Goal: Information Seeking & Learning: Learn about a topic

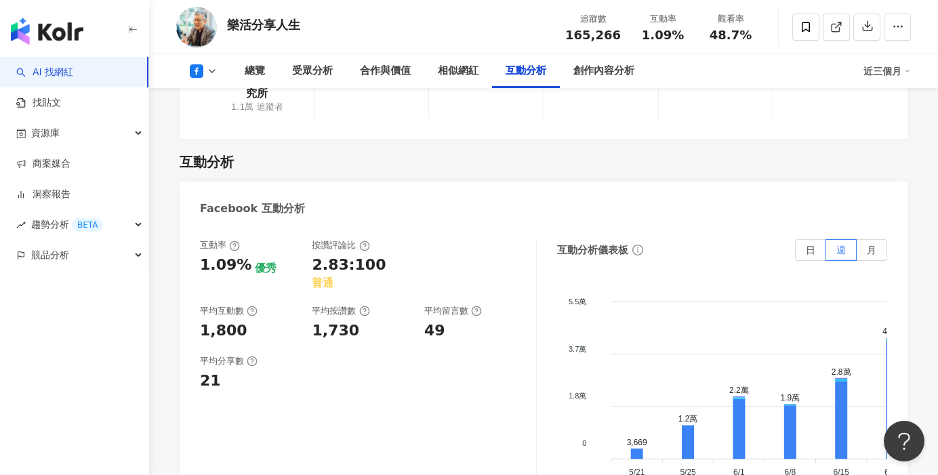
click at [73, 66] on link "AI 找網紅" at bounding box center [44, 73] width 57 height 14
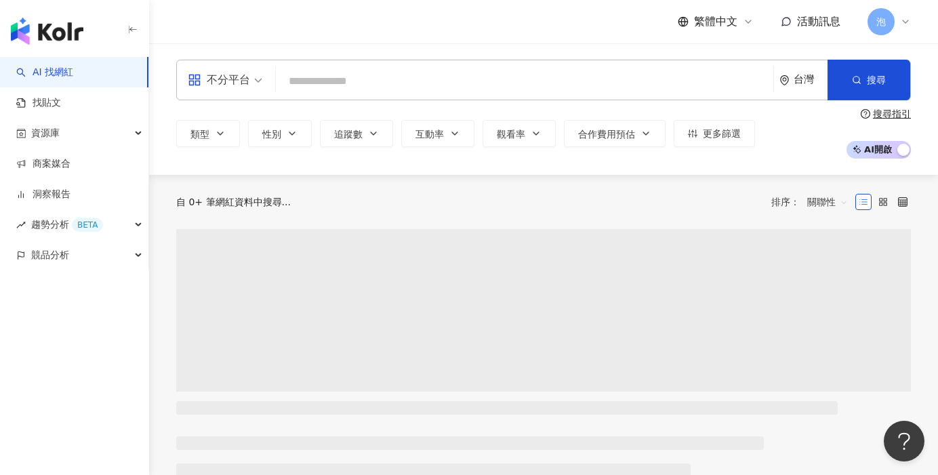
click at [399, 90] on input "search" at bounding box center [524, 81] width 486 height 26
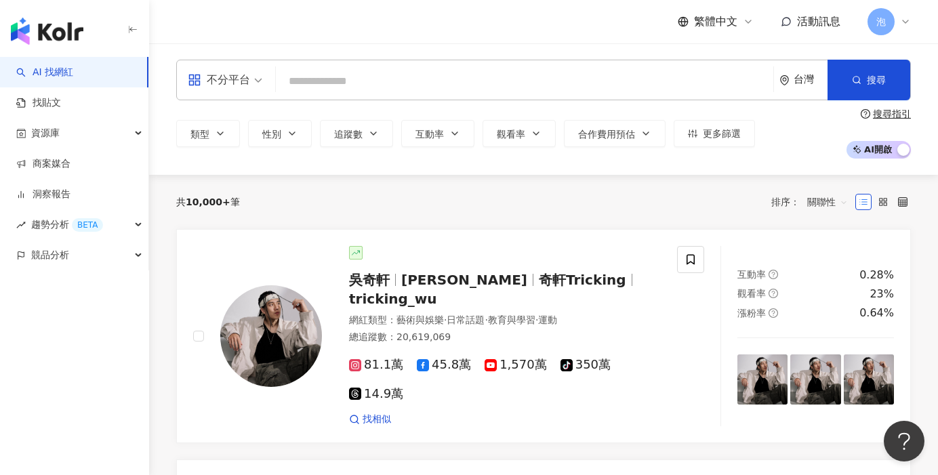
click at [405, 85] on input "search" at bounding box center [524, 81] width 486 height 26
click at [408, 83] on input "search" at bounding box center [524, 81] width 486 height 26
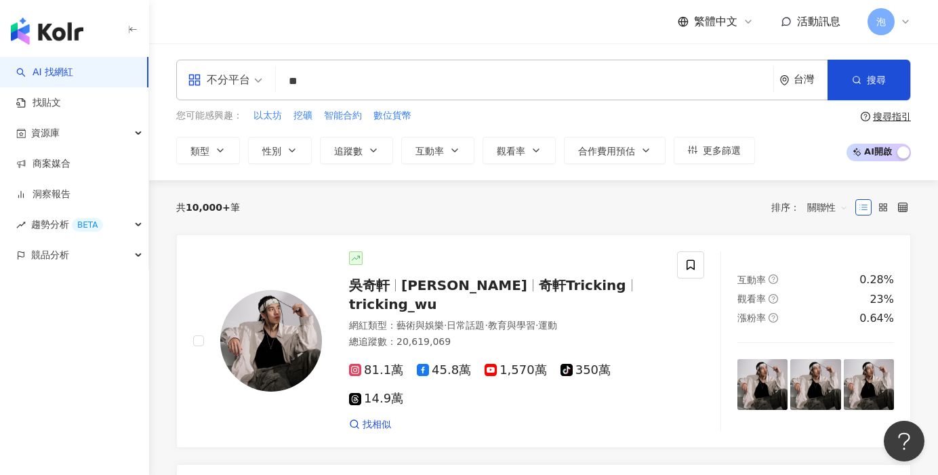
type input "**"
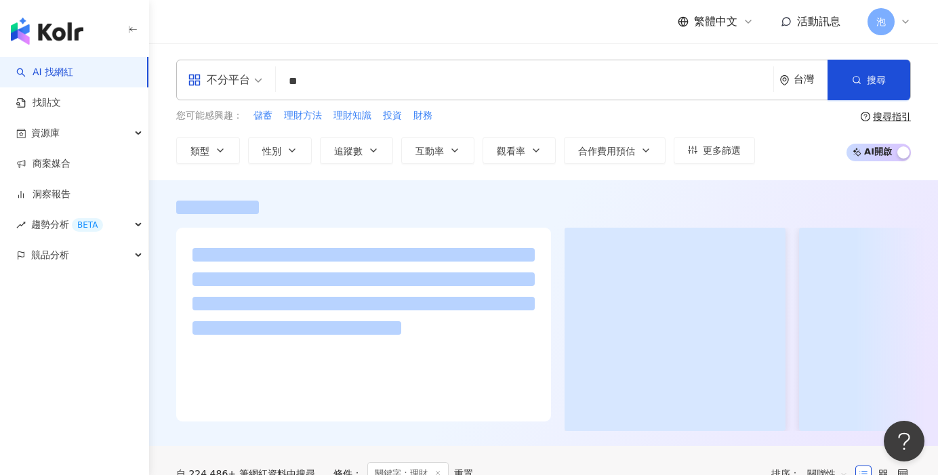
click at [379, 35] on div "繁體中文 活動訊息 泡" at bounding box center [543, 21] width 734 height 43
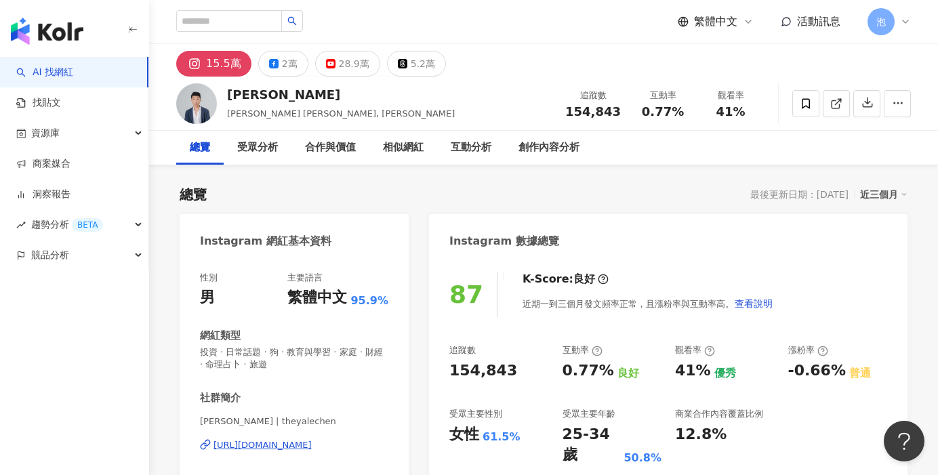
click at [73, 66] on link "AI 找網紅" at bounding box center [44, 73] width 57 height 14
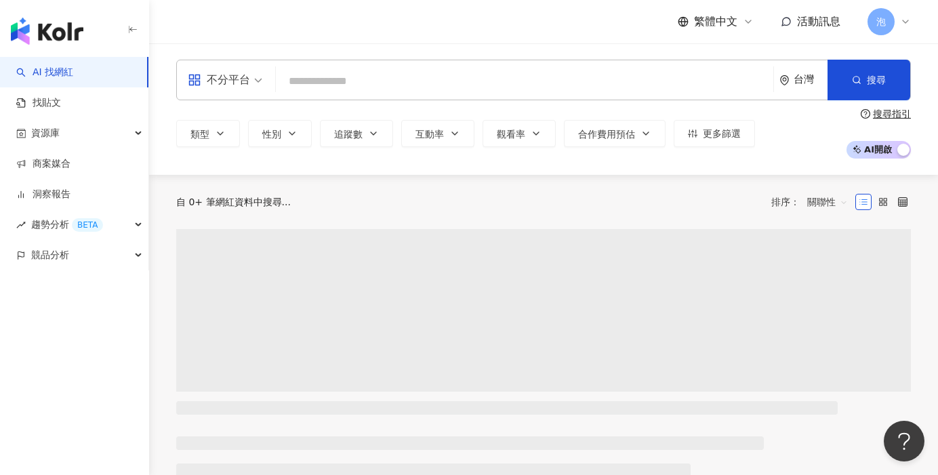
click at [349, 75] on input "search" at bounding box center [524, 81] width 486 height 26
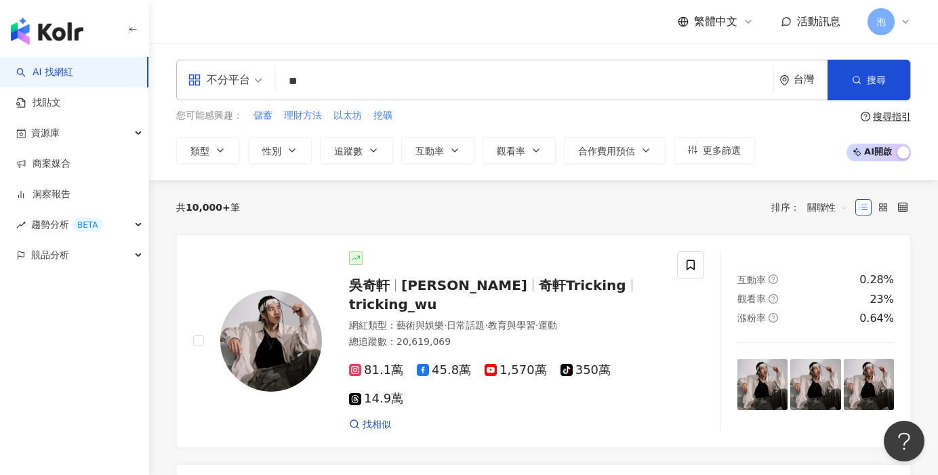
type input "**"
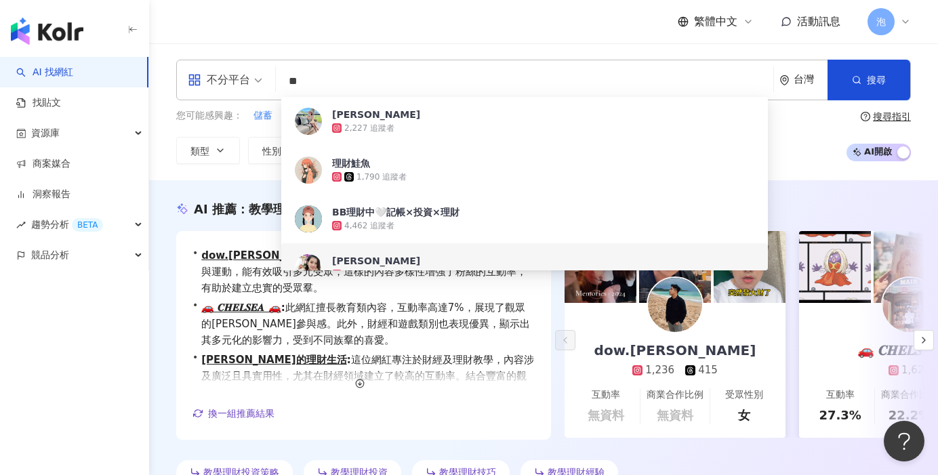
click at [797, 208] on div "AI 推薦 ： 教學理財的網紅" at bounding box center [543, 209] width 734 height 17
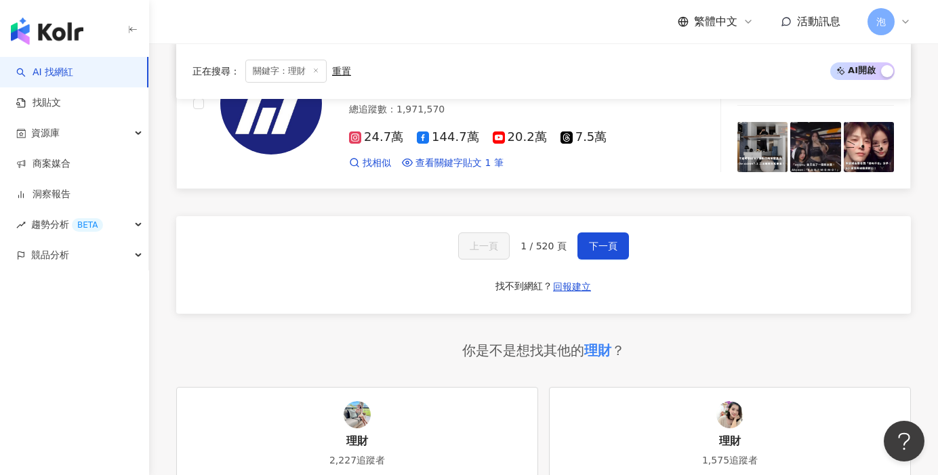
scroll to position [2742, 0]
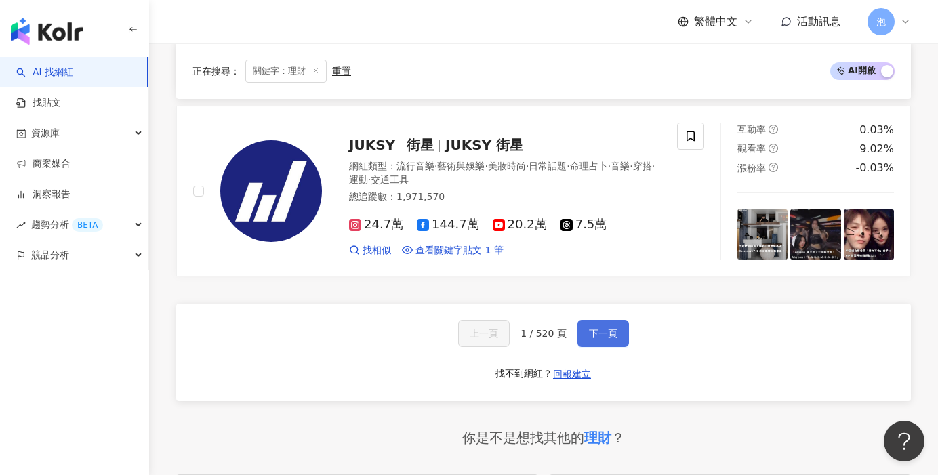
click at [615, 333] on span "下一頁" at bounding box center [603, 333] width 28 height 11
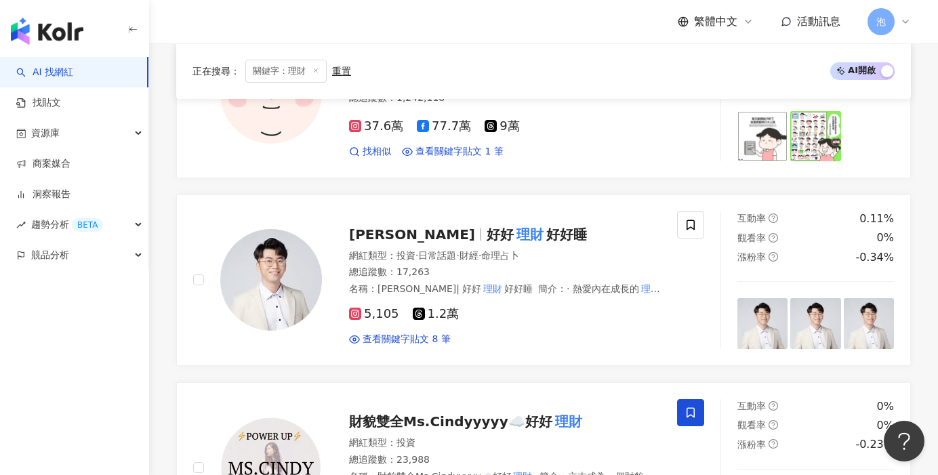
scroll to position [2173, 0]
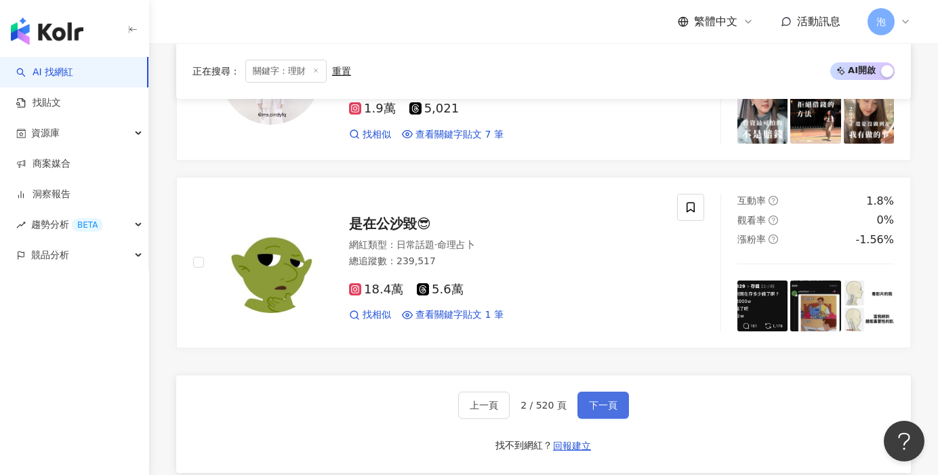
click at [598, 392] on button "下一頁" at bounding box center [602, 405] width 51 height 27
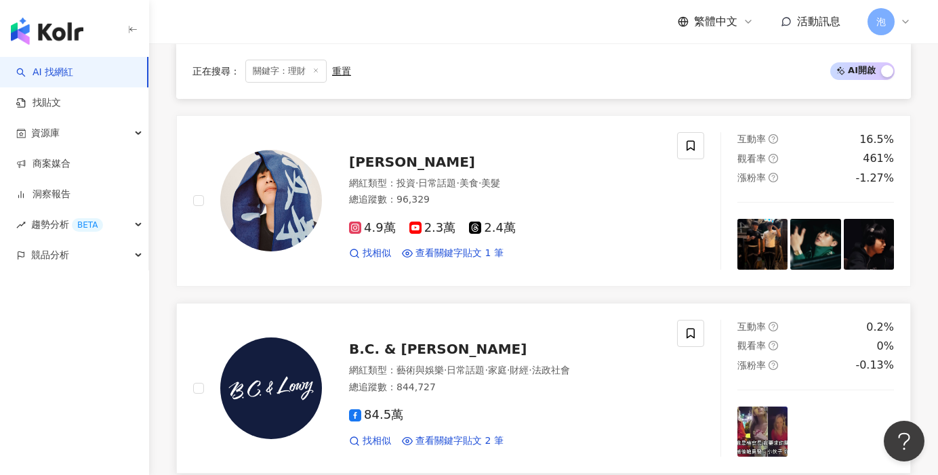
scroll to position [2484, 0]
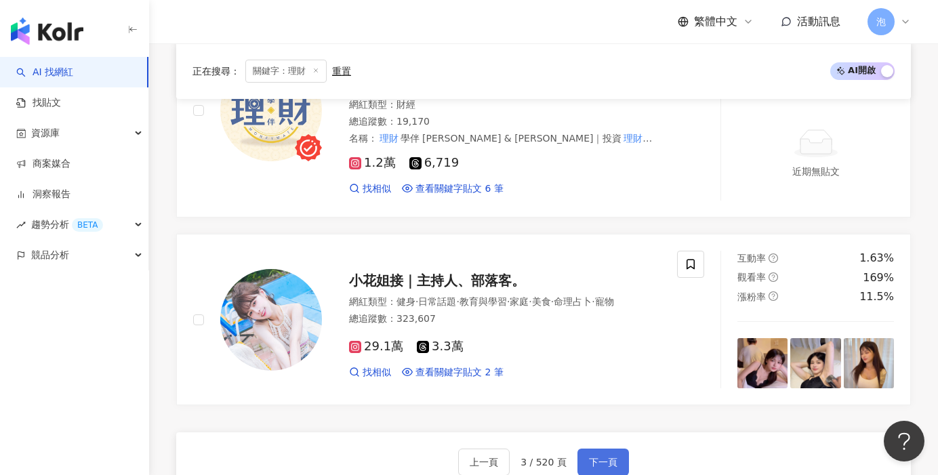
click at [598, 449] on button "下一頁" at bounding box center [602, 462] width 51 height 27
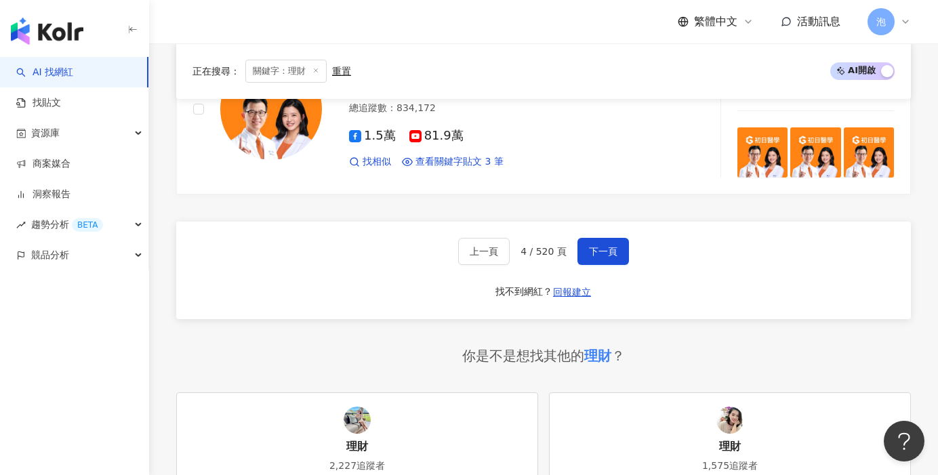
scroll to position [2669, 0]
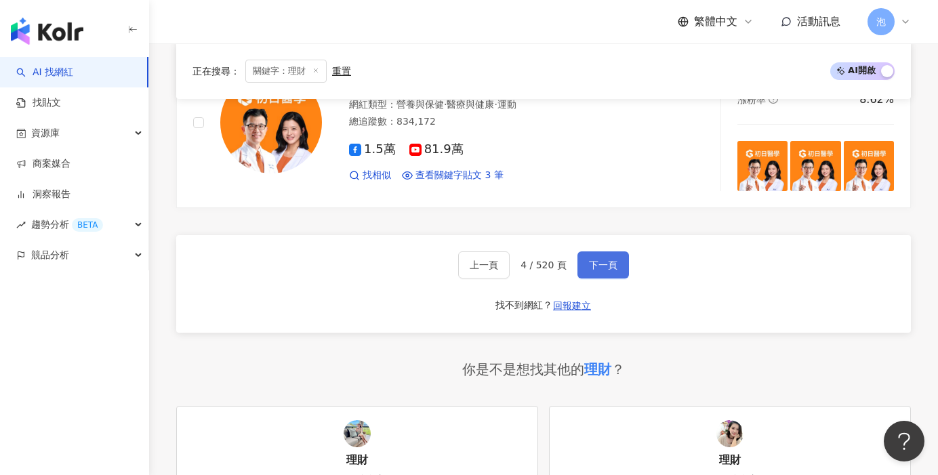
click at [589, 251] on button "下一頁" at bounding box center [602, 264] width 51 height 27
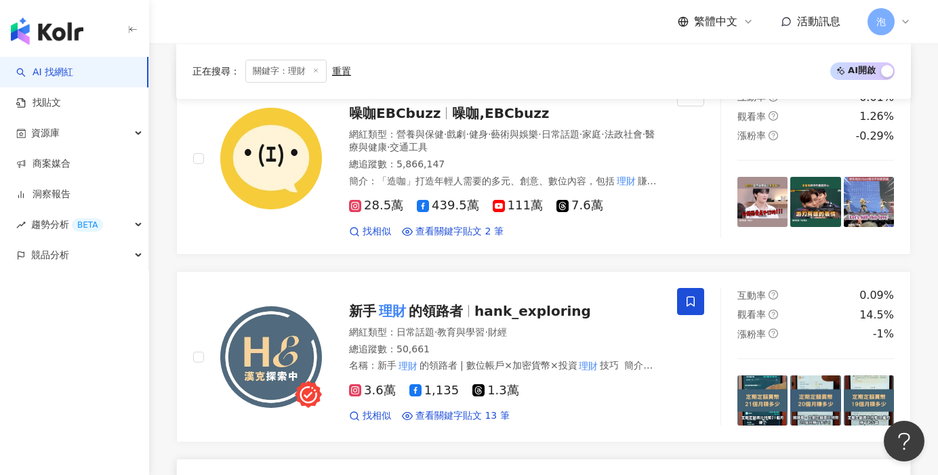
scroll to position [485, 0]
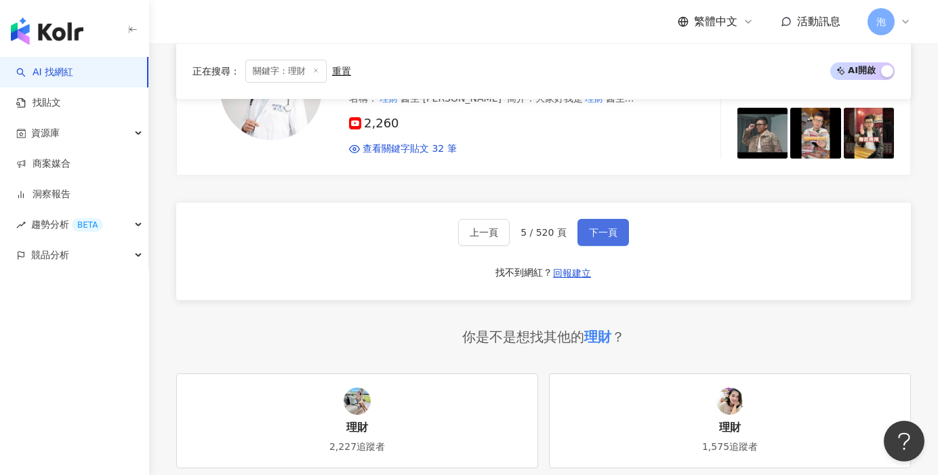
click at [589, 242] on button "下一頁" at bounding box center [602, 232] width 51 height 27
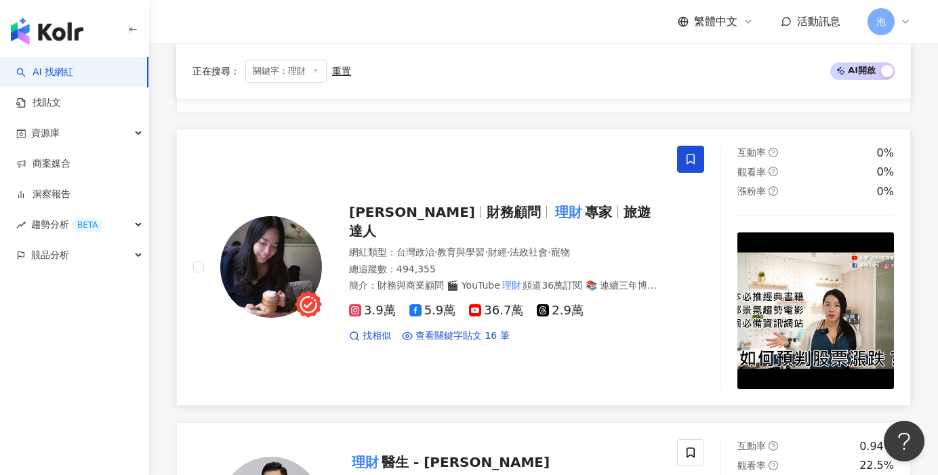
scroll to position [953, 0]
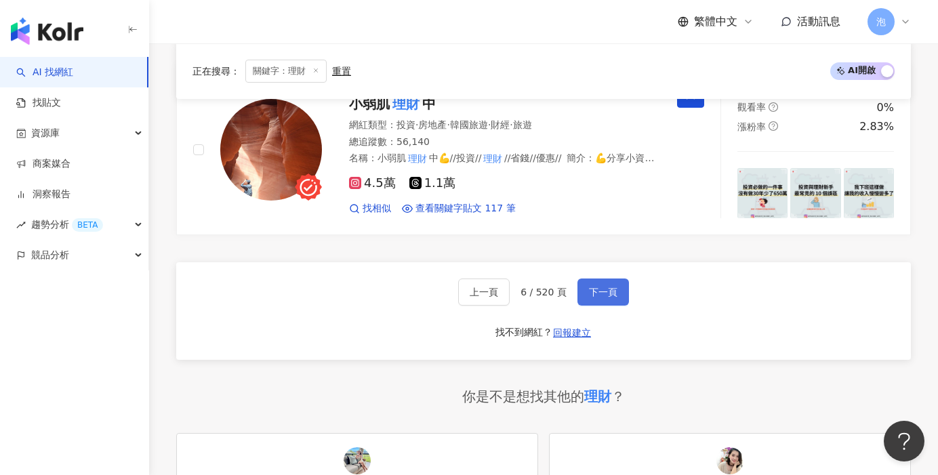
click at [624, 288] on button "下一頁" at bounding box center [602, 291] width 51 height 27
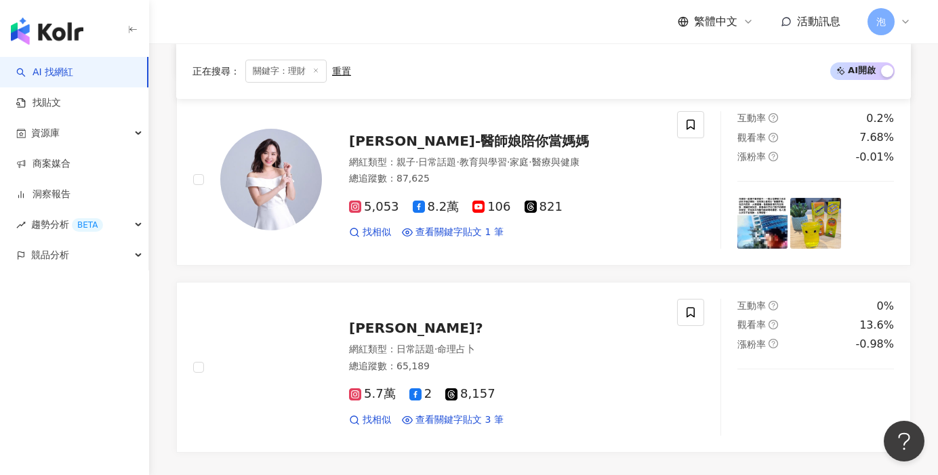
scroll to position [2454, 0]
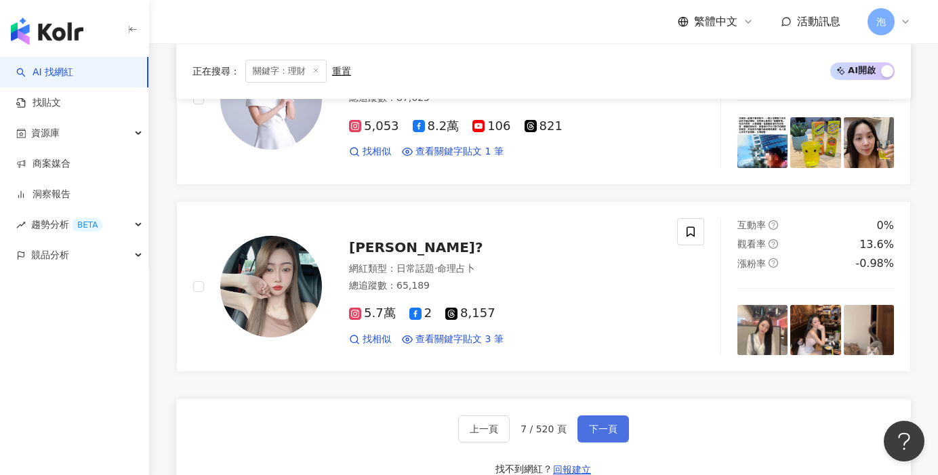
click at [603, 423] on span "下一頁" at bounding box center [603, 428] width 28 height 11
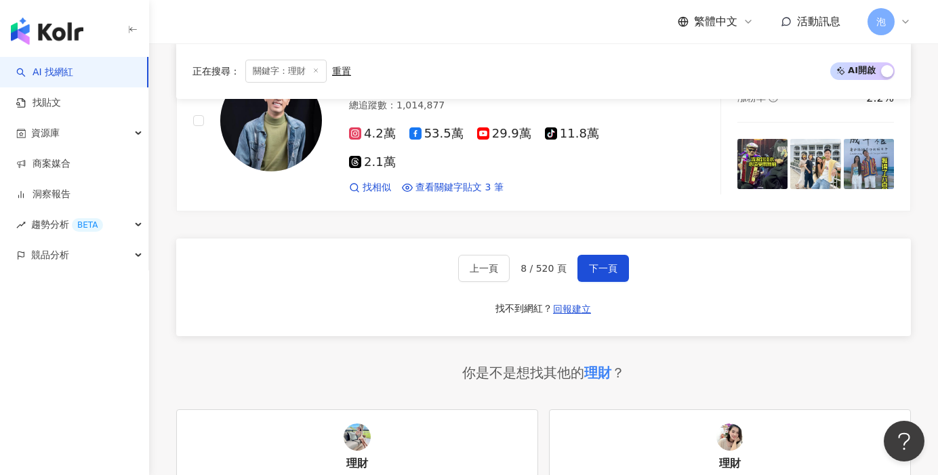
scroll to position [2423, 0]
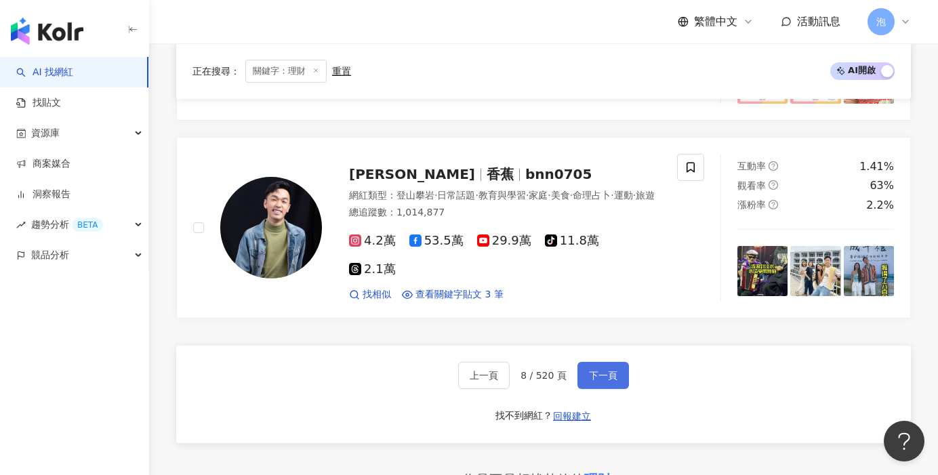
click at [593, 362] on button "下一頁" at bounding box center [602, 375] width 51 height 27
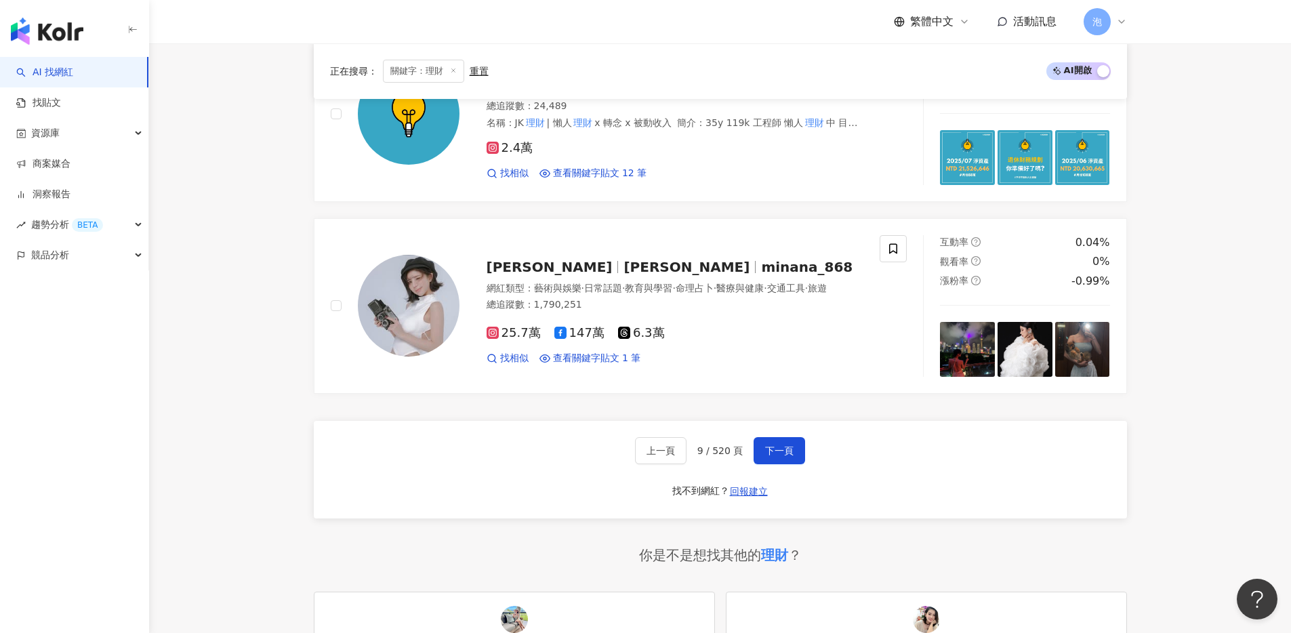
scroll to position [2484, 0]
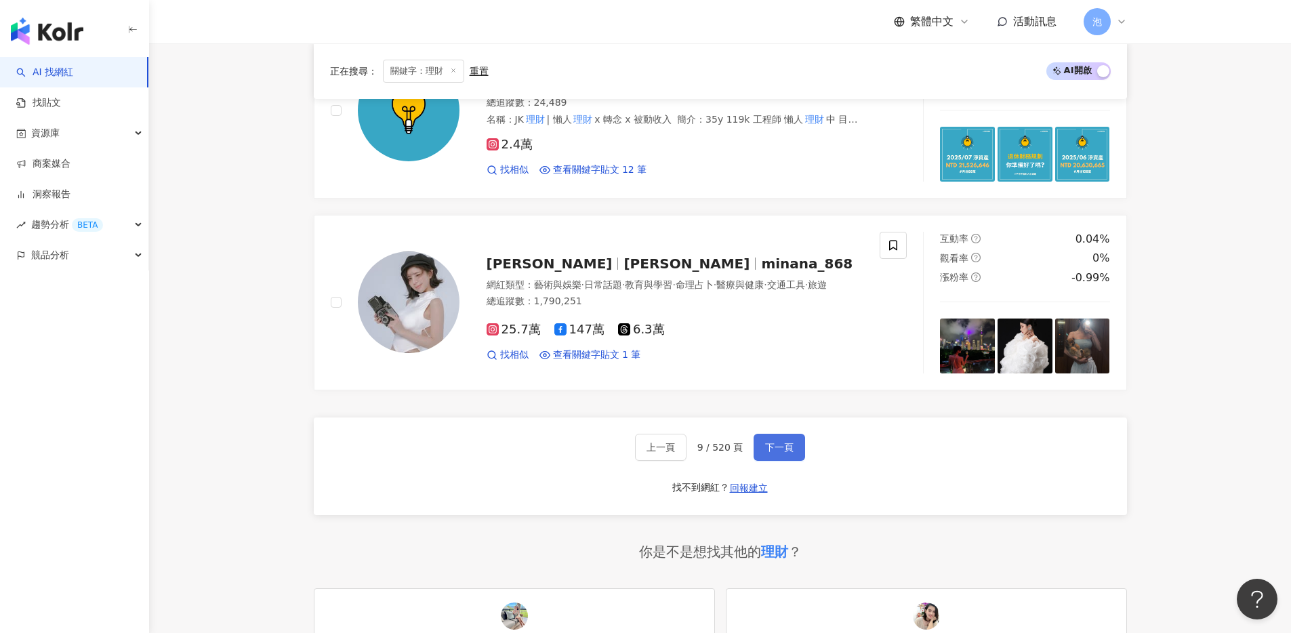
click at [783, 451] on span "下一頁" at bounding box center [779, 447] width 28 height 11
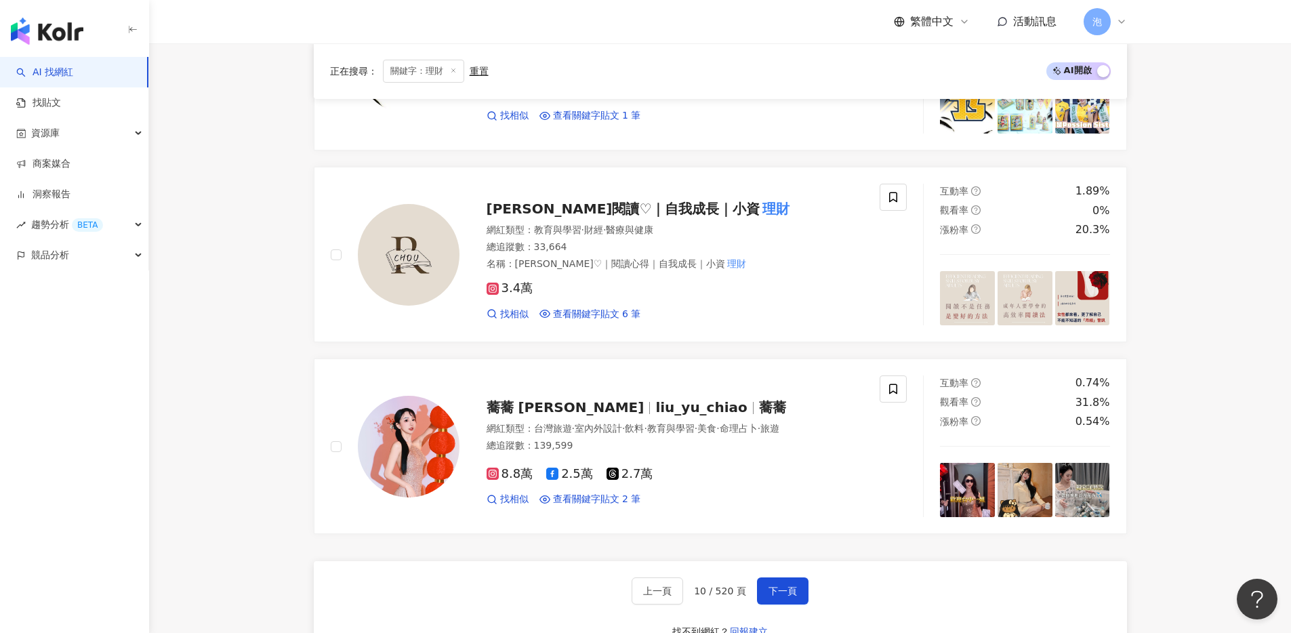
scroll to position [2356, 0]
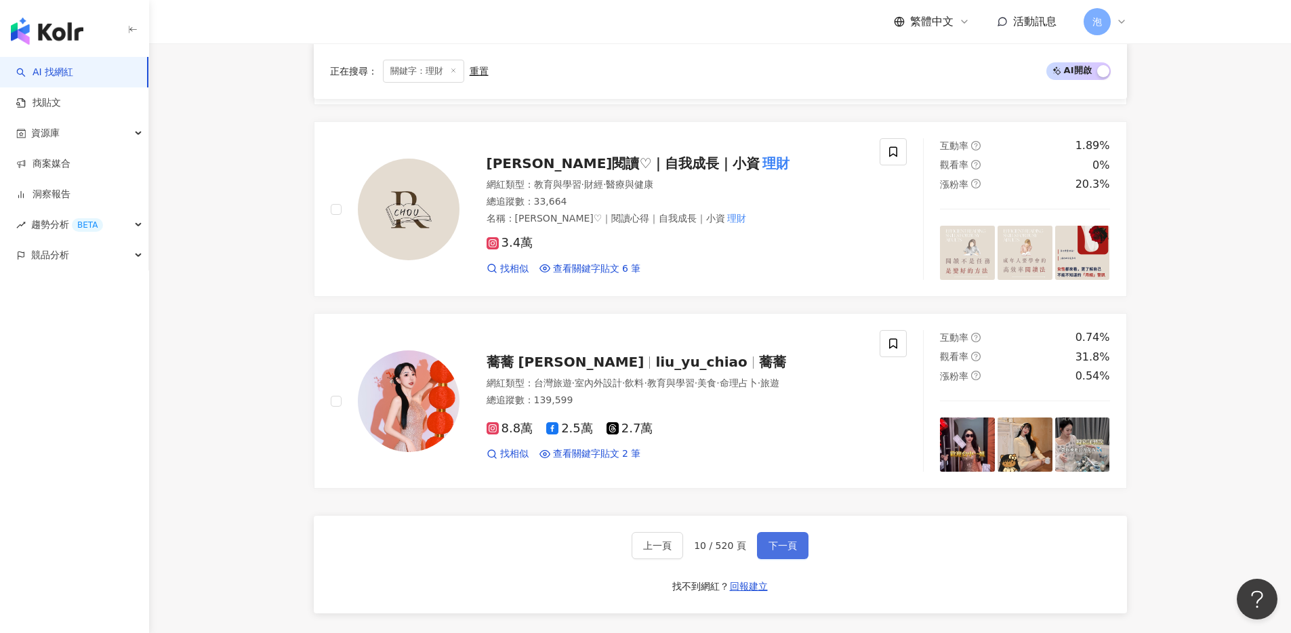
click at [781, 474] on span "下一頁" at bounding box center [782, 545] width 28 height 11
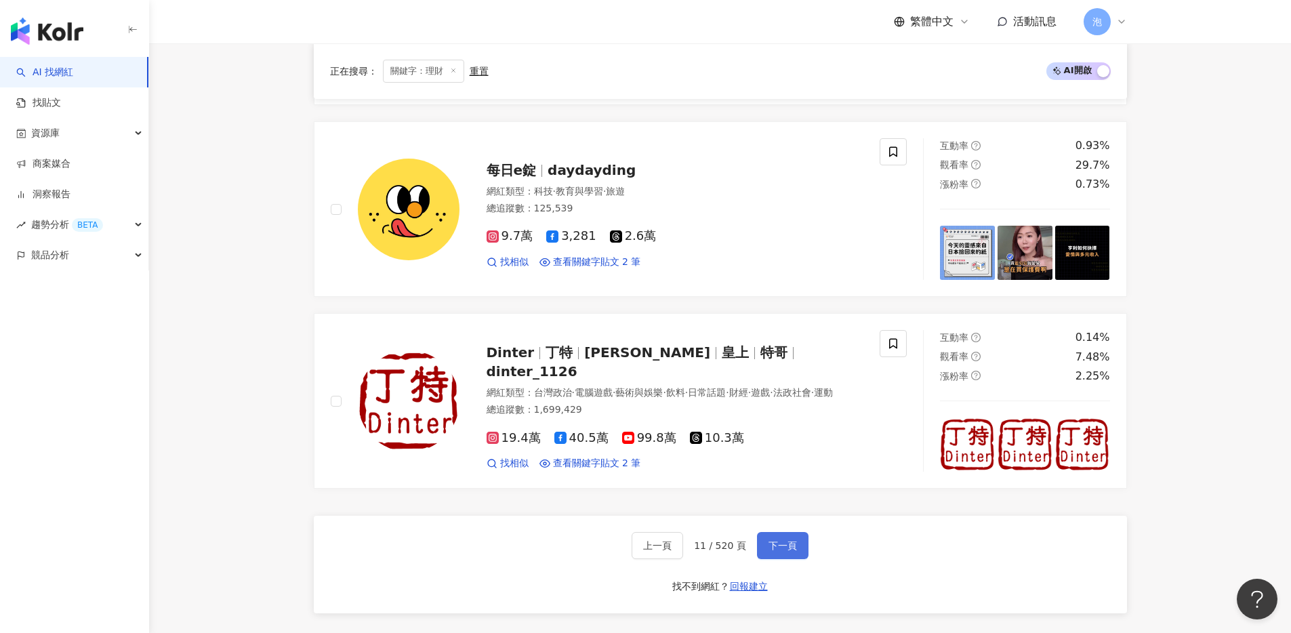
click at [789, 474] on span "下一頁" at bounding box center [782, 545] width 28 height 11
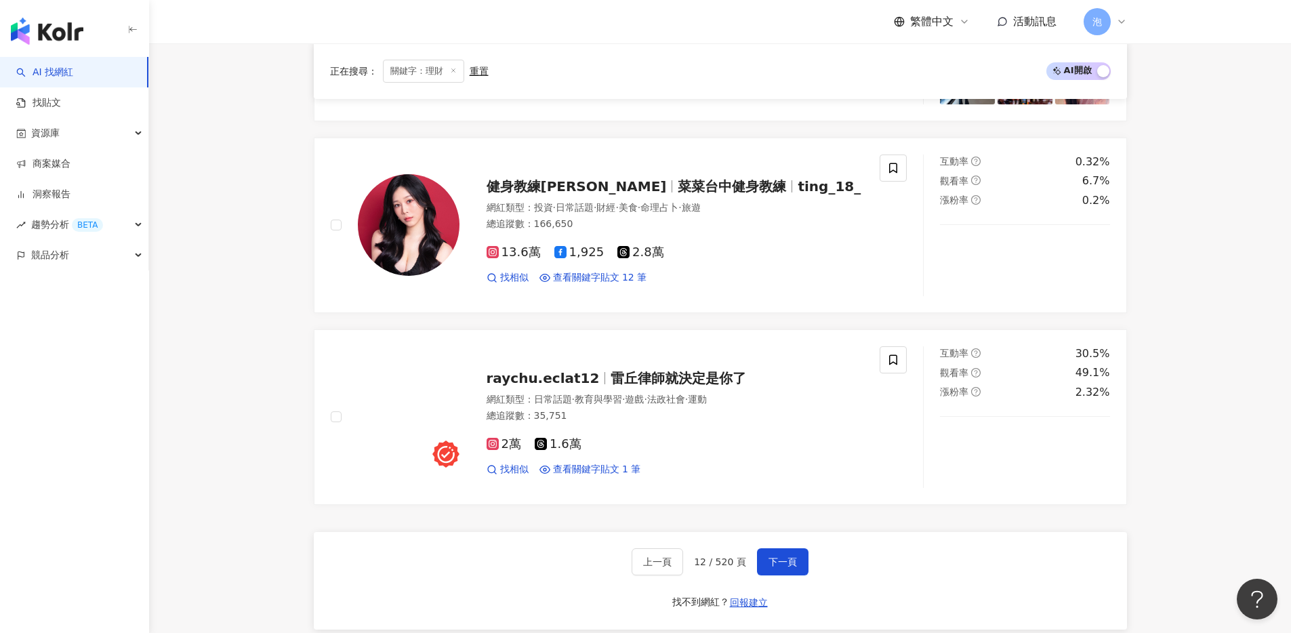
scroll to position [2388, 0]
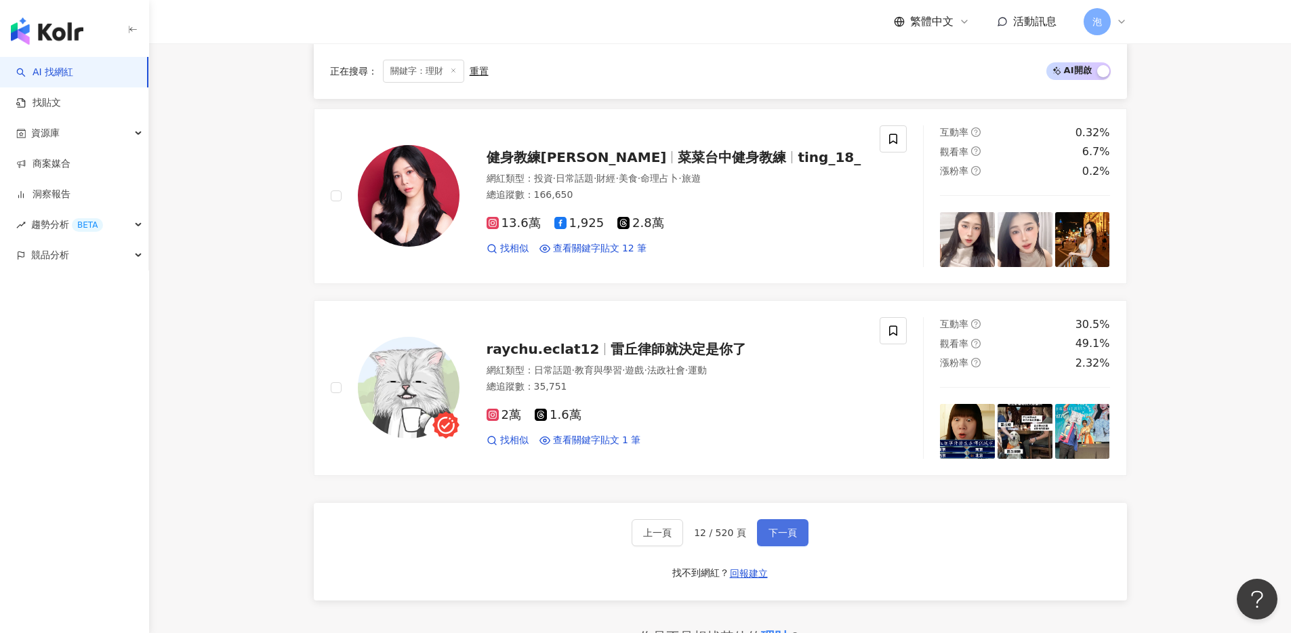
click at [791, 474] on span "下一頁" at bounding box center [782, 532] width 28 height 11
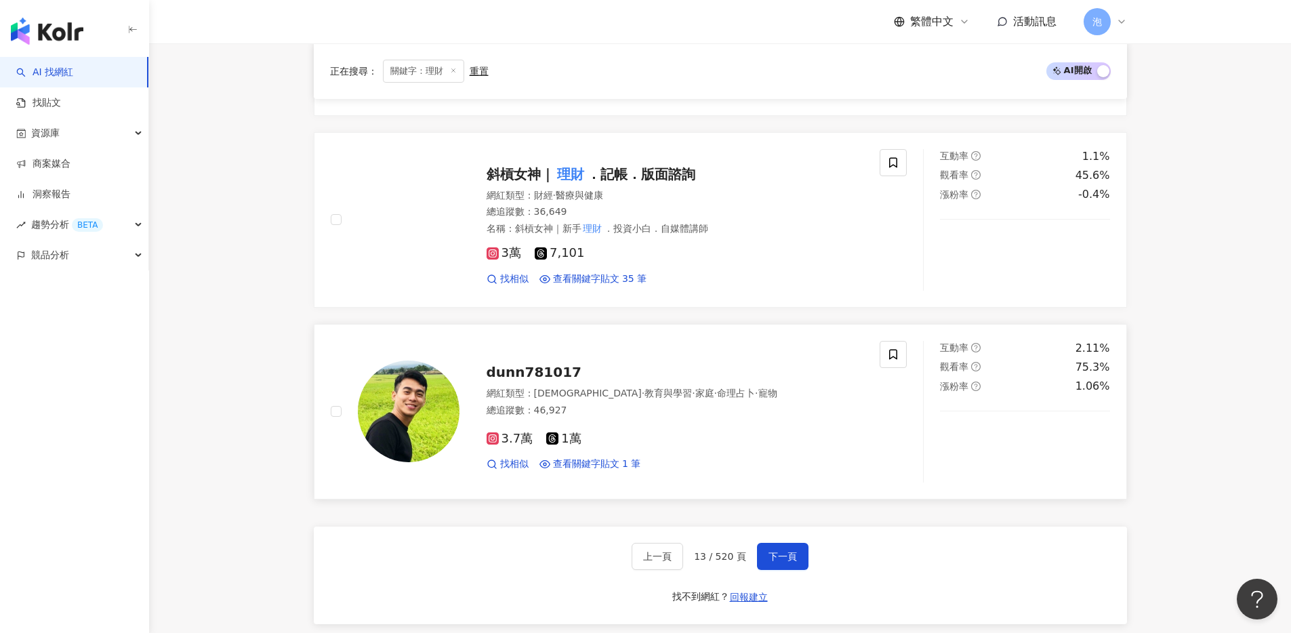
scroll to position [2358, 0]
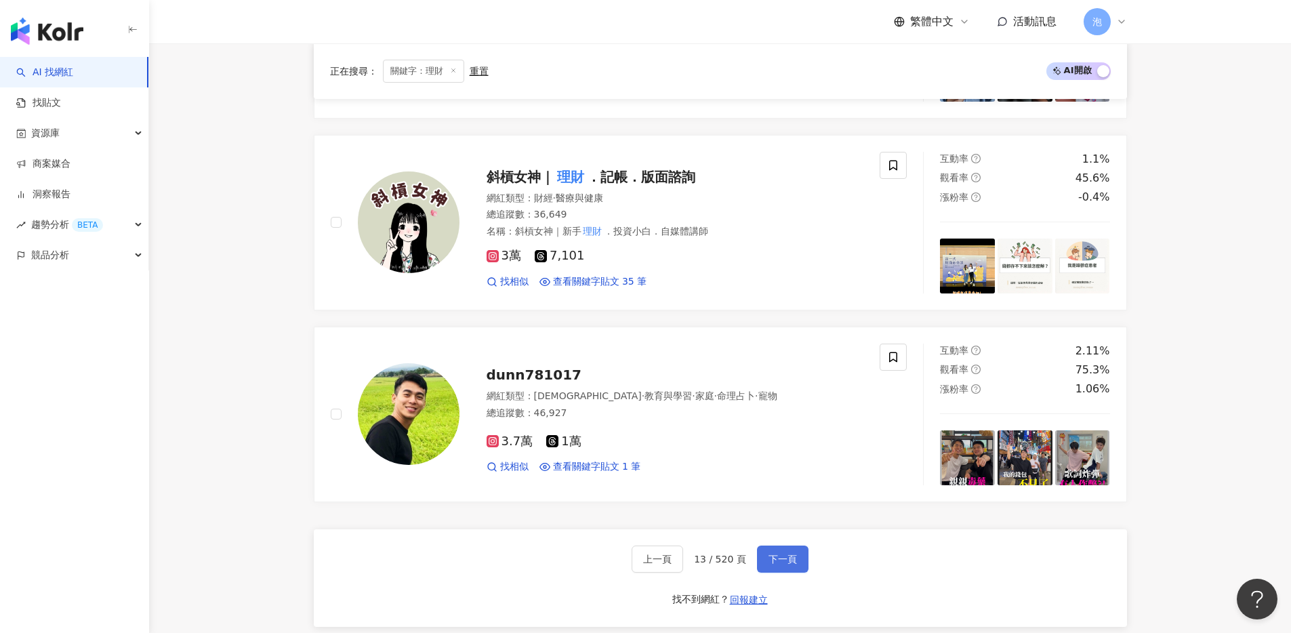
click at [787, 474] on span "下一頁" at bounding box center [782, 559] width 28 height 11
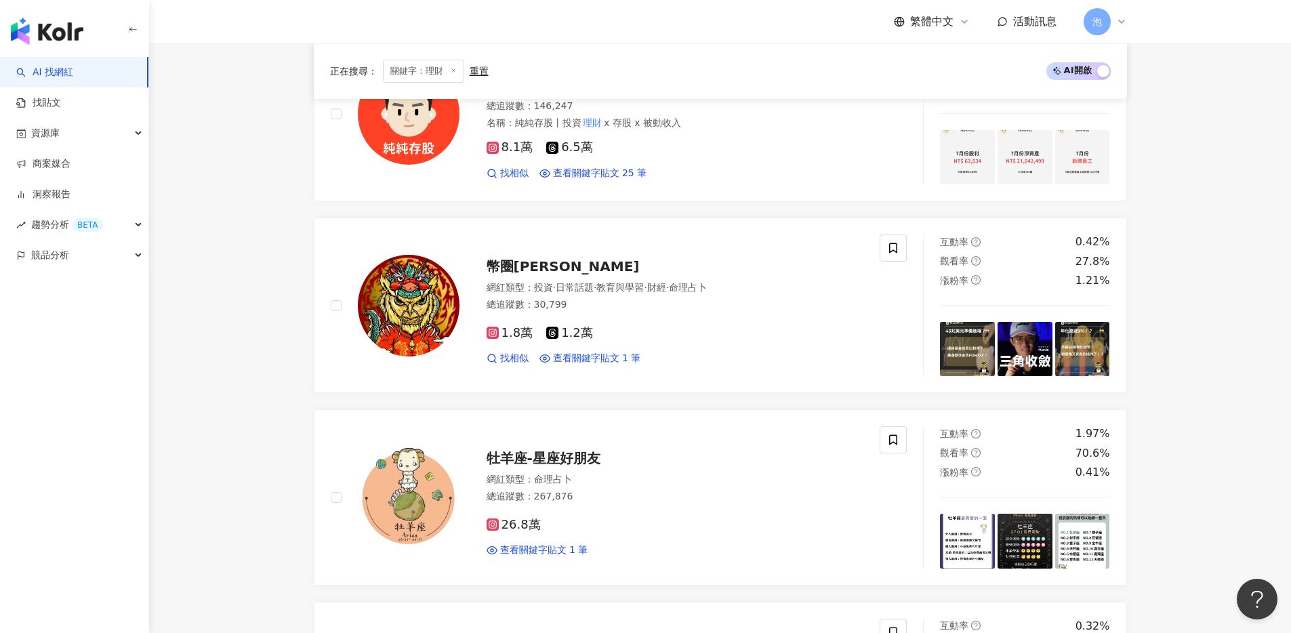
scroll to position [2714, 0]
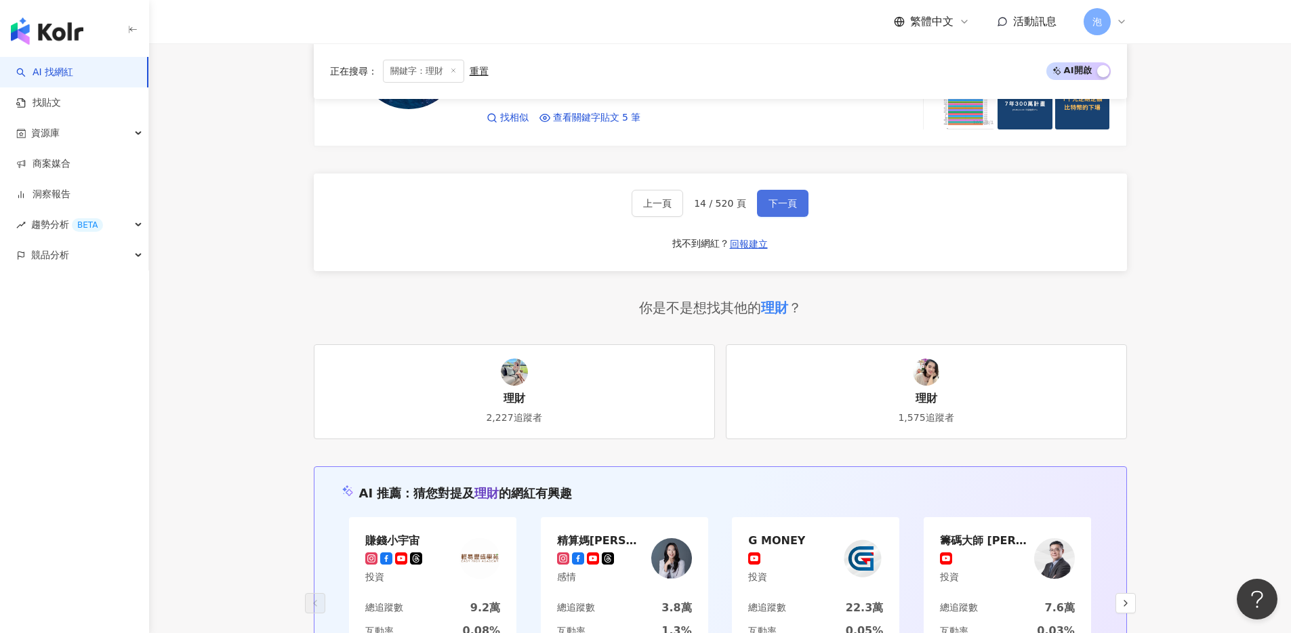
click at [795, 196] on button "下一頁" at bounding box center [782, 203] width 51 height 27
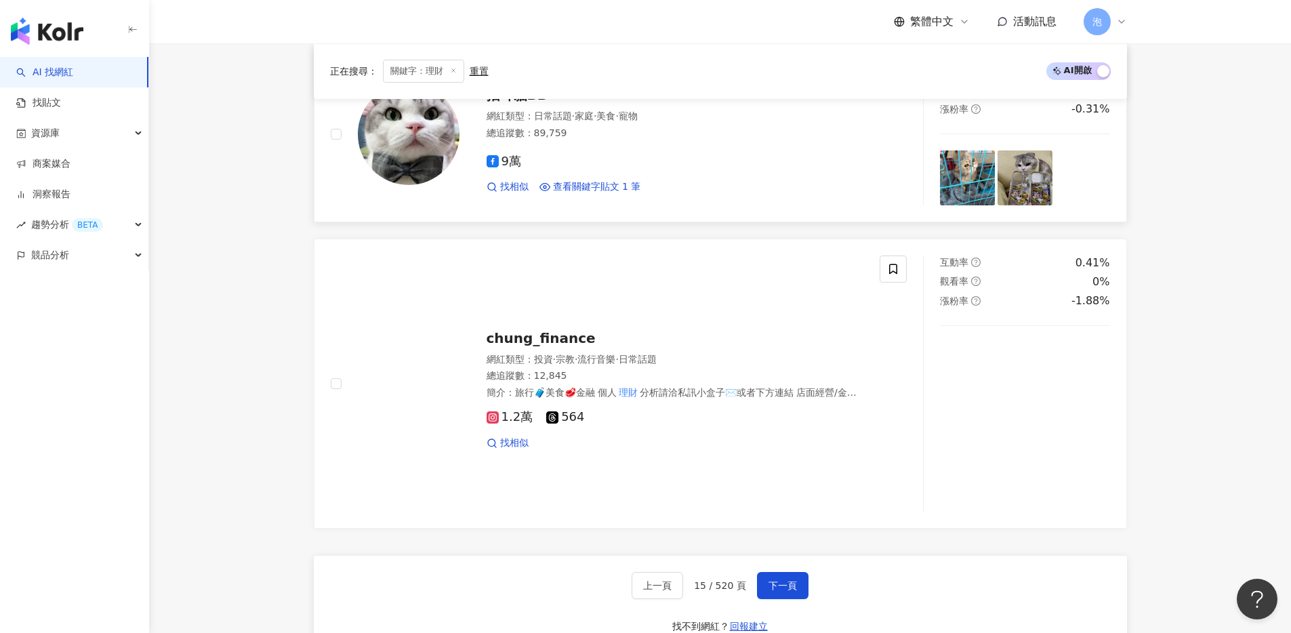
scroll to position [2492, 0]
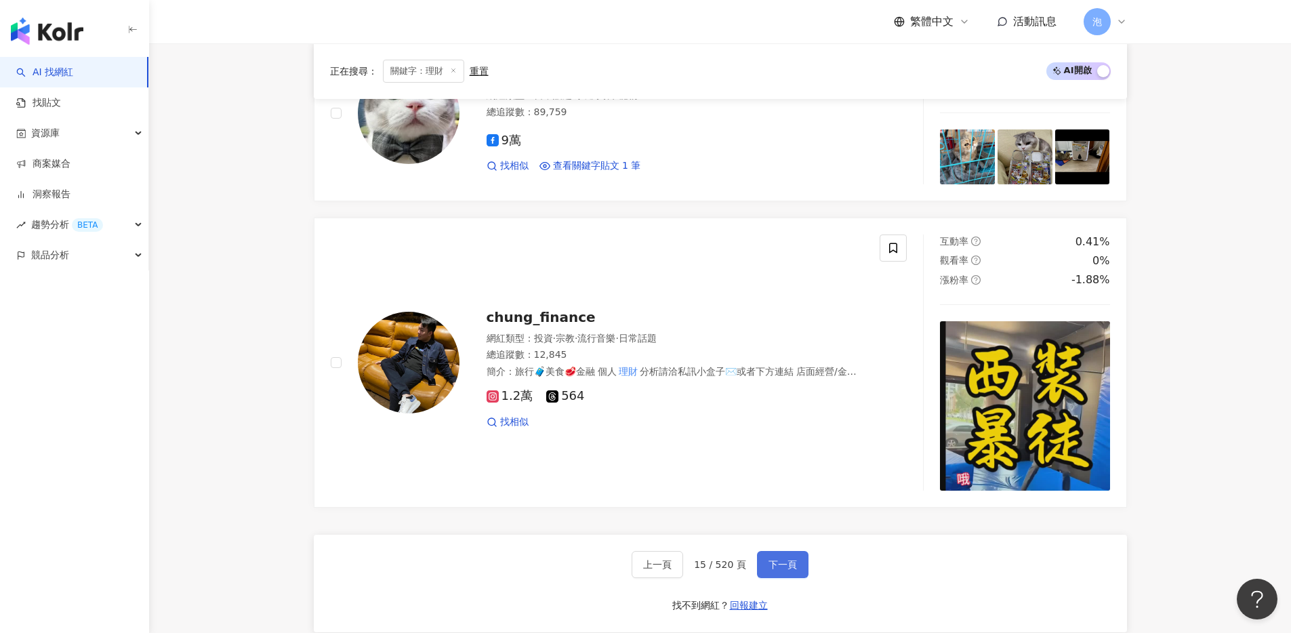
click at [778, 474] on span "下一頁" at bounding box center [782, 564] width 28 height 11
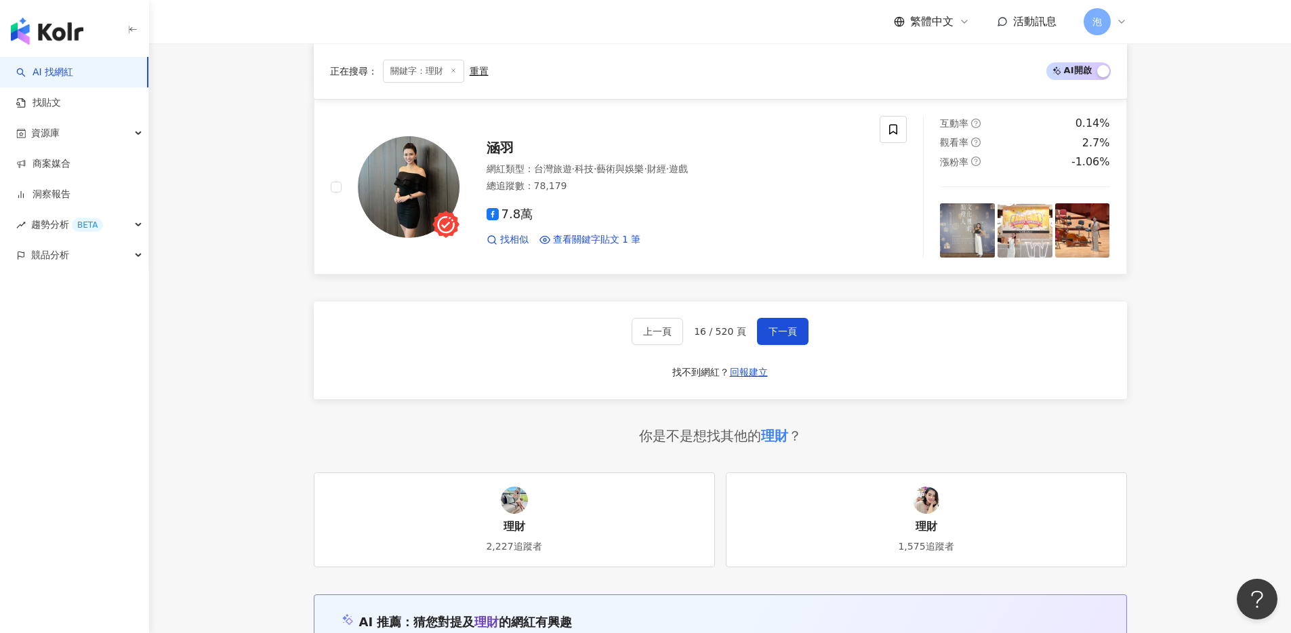
scroll to position [2447, 0]
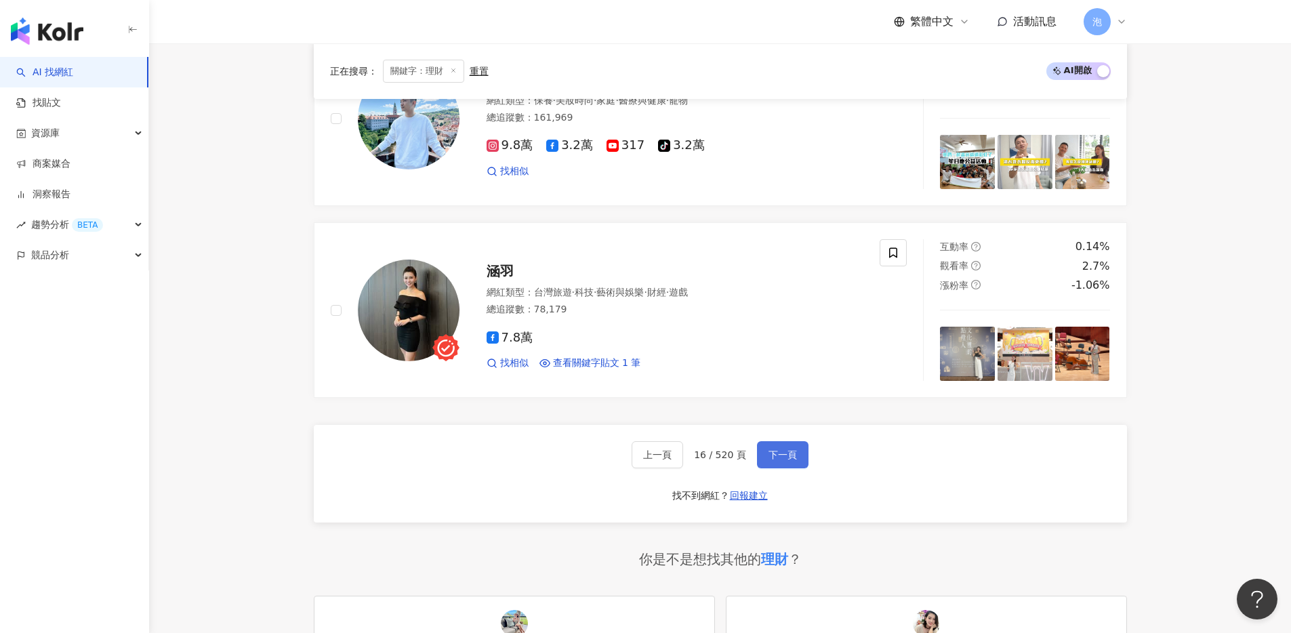
click at [783, 459] on span "下一頁" at bounding box center [782, 454] width 28 height 11
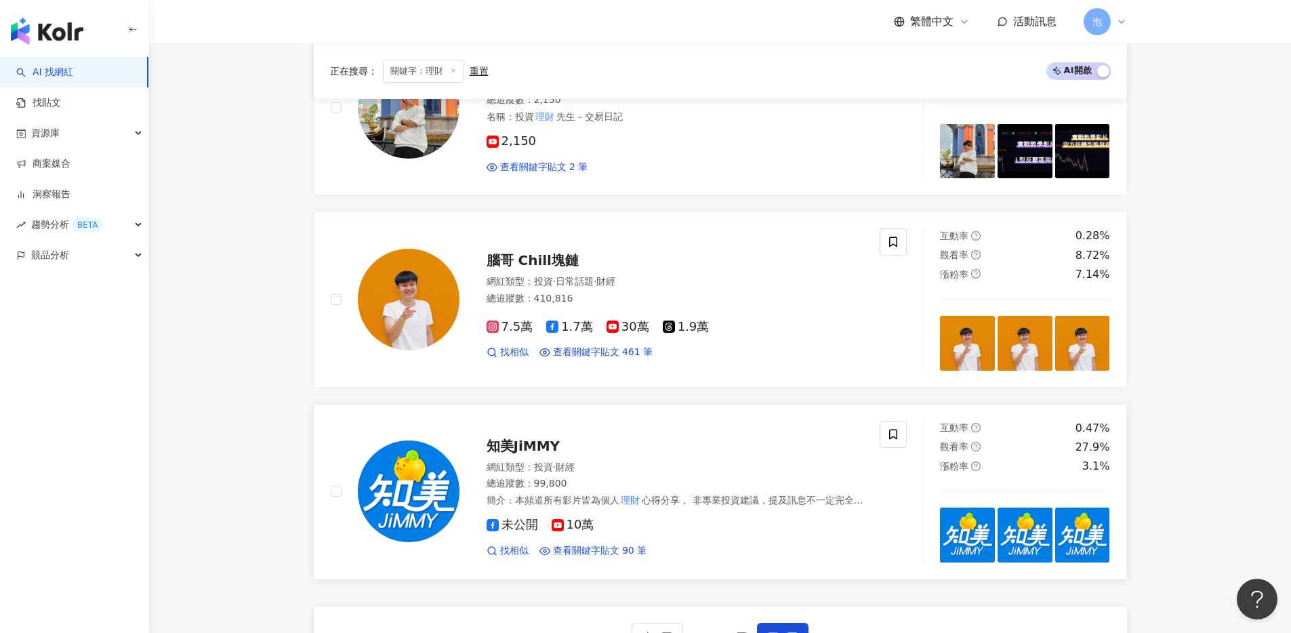
scroll to position [2370, 0]
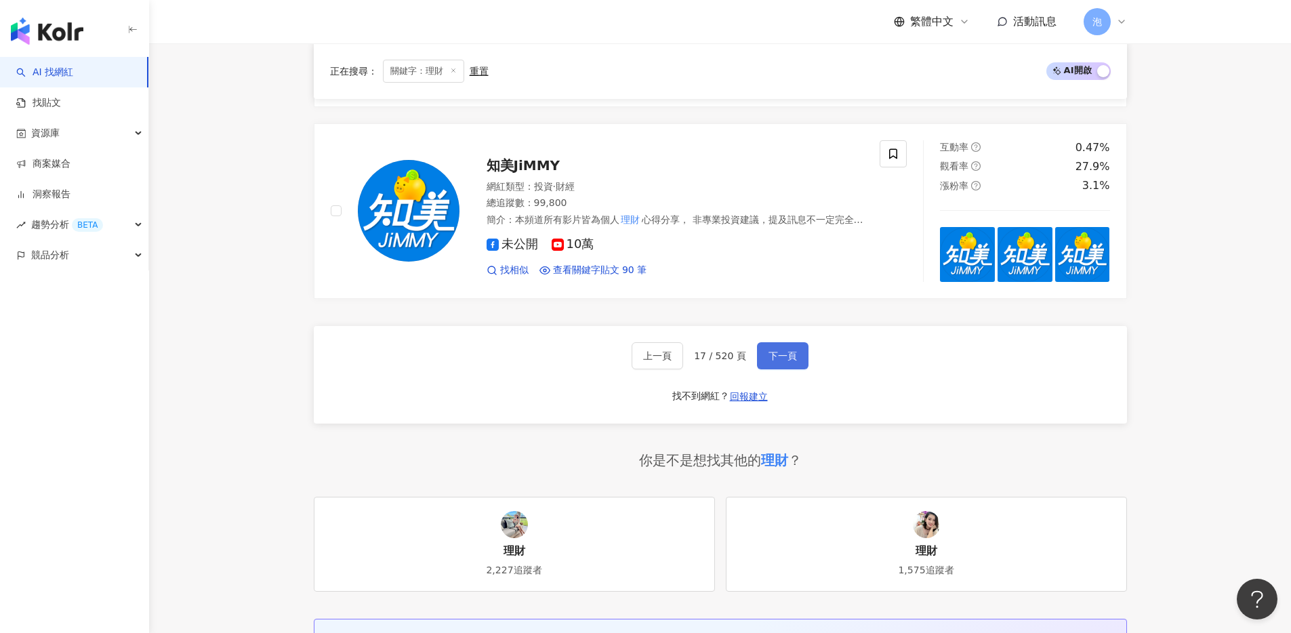
click at [771, 346] on button "下一頁" at bounding box center [782, 355] width 51 height 27
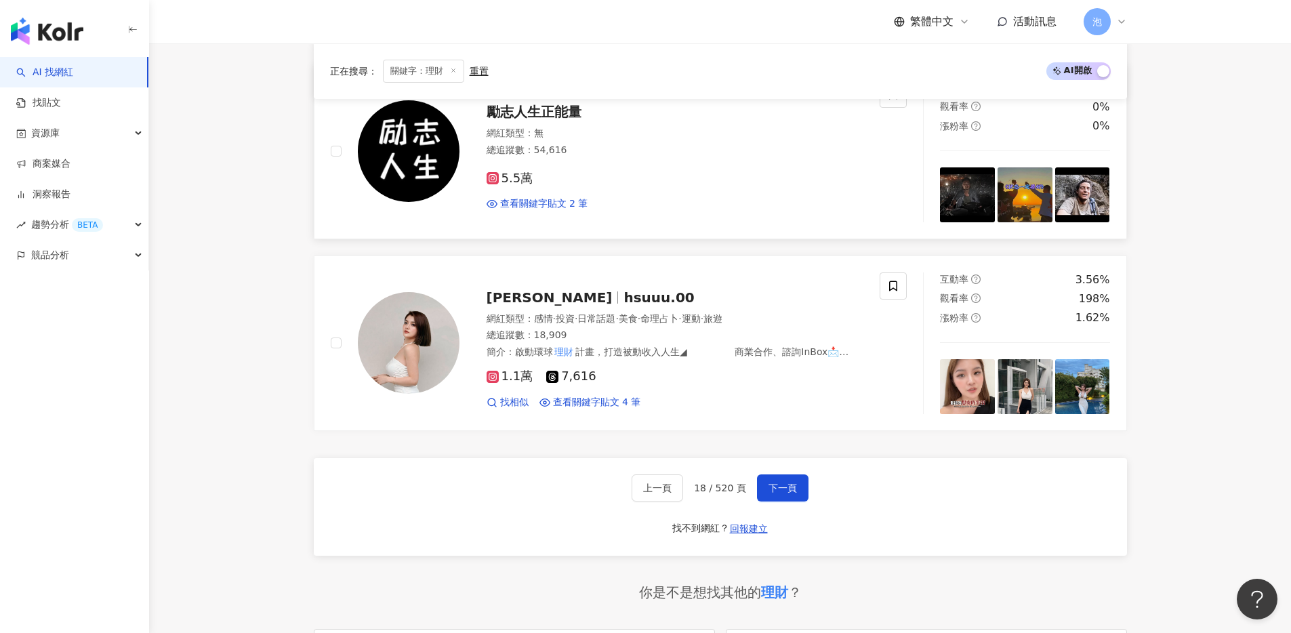
scroll to position [2468, 0]
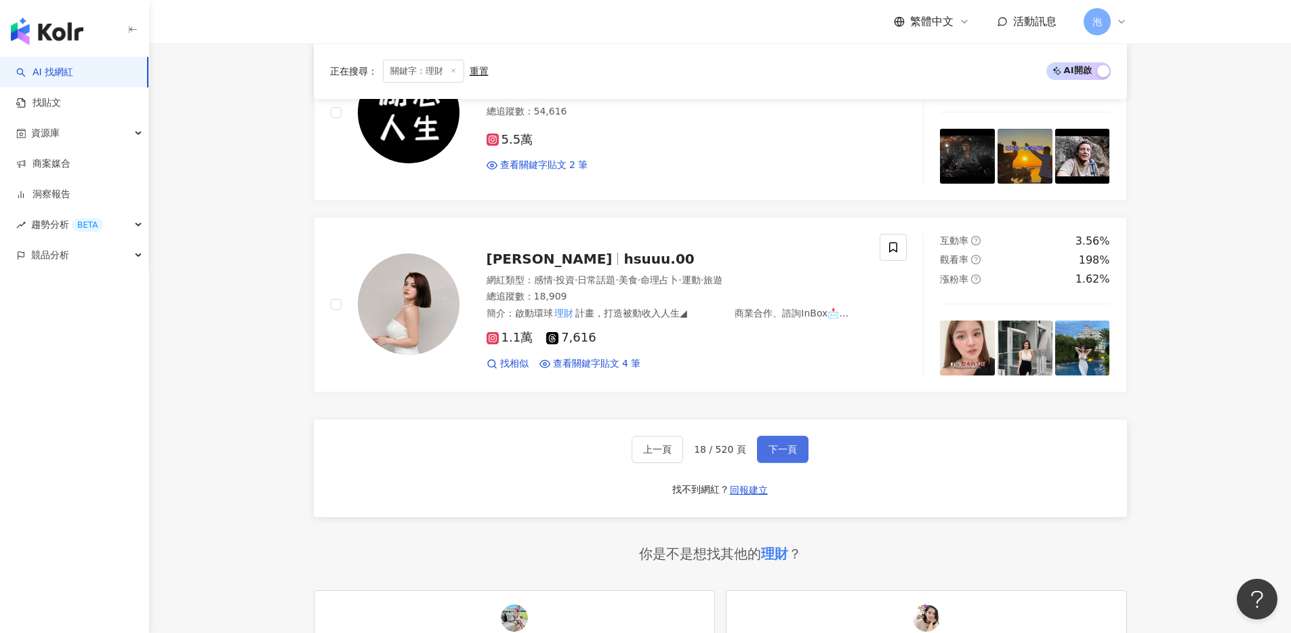
click at [781, 444] on span "下一頁" at bounding box center [782, 449] width 28 height 11
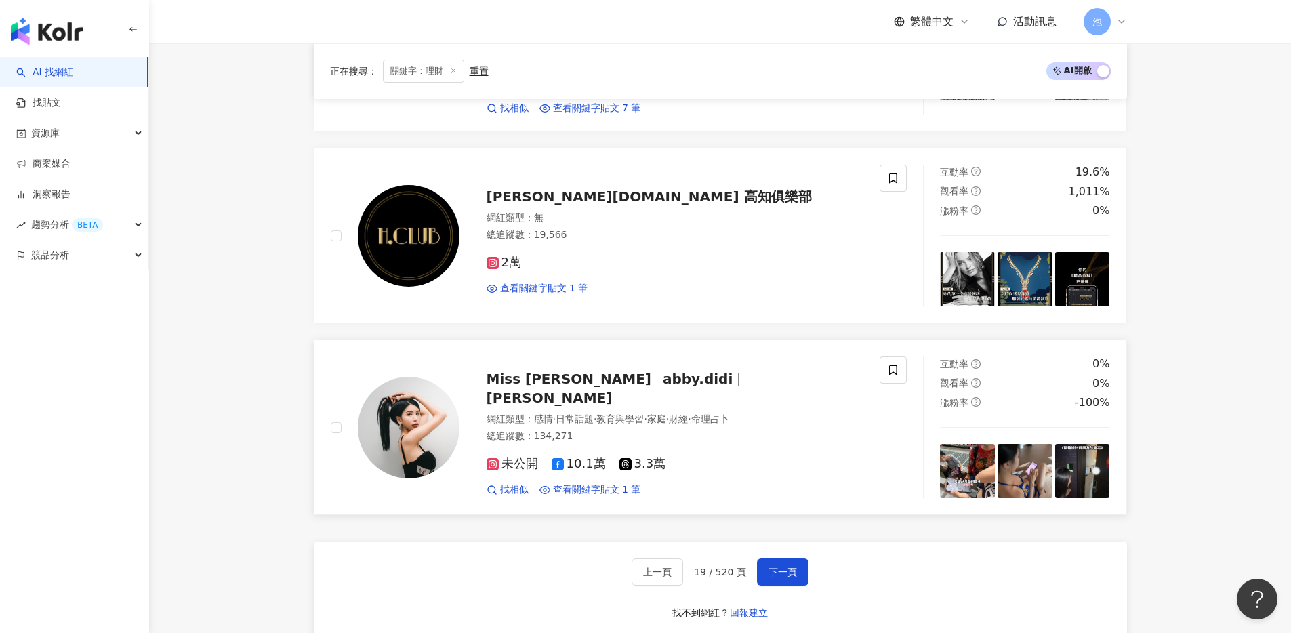
scroll to position [2374, 0]
click at [781, 474] on button "下一頁" at bounding box center [782, 571] width 51 height 27
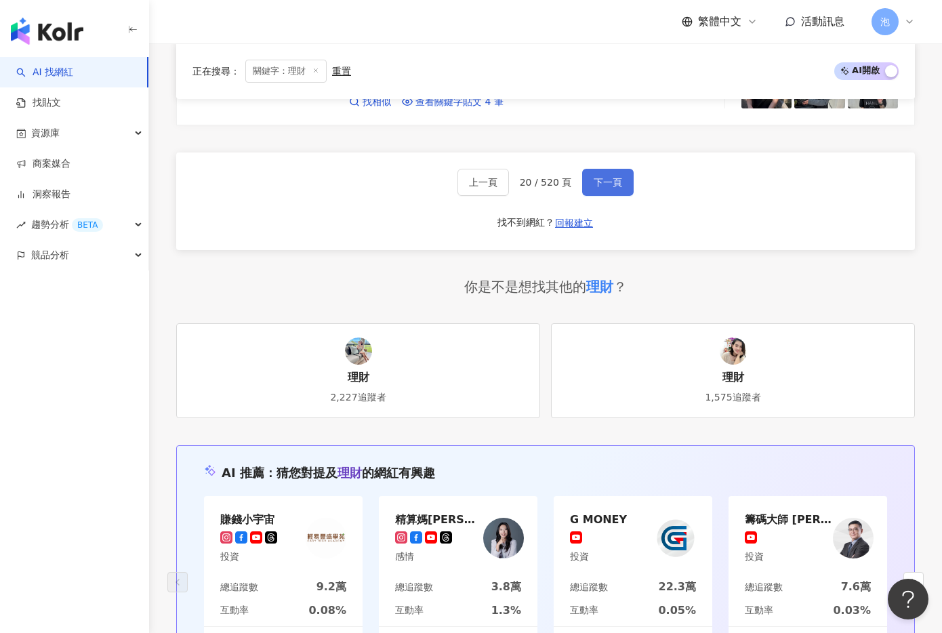
scroll to position [2628, 0]
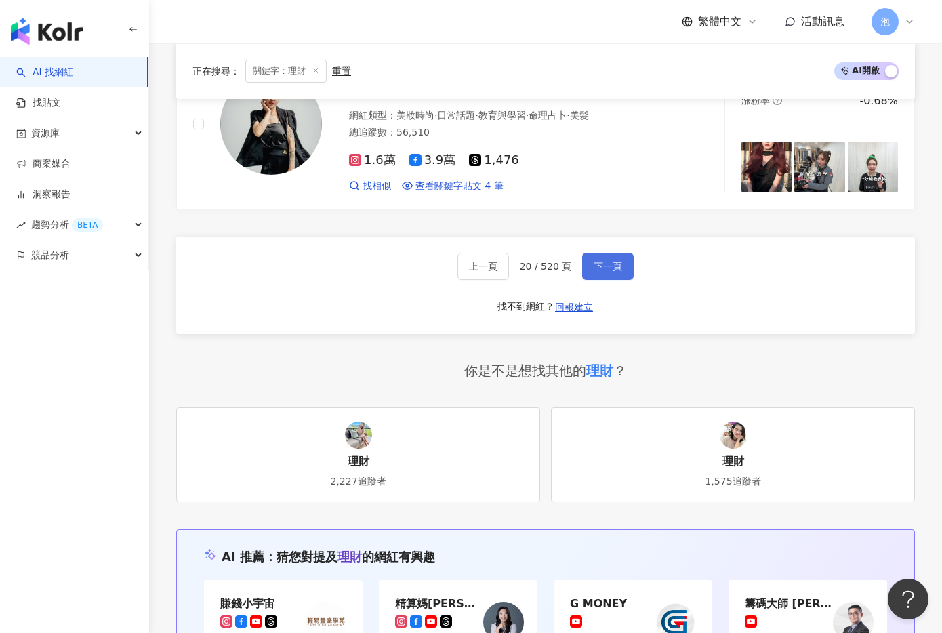
click at [625, 266] on button "下一頁" at bounding box center [607, 266] width 51 height 27
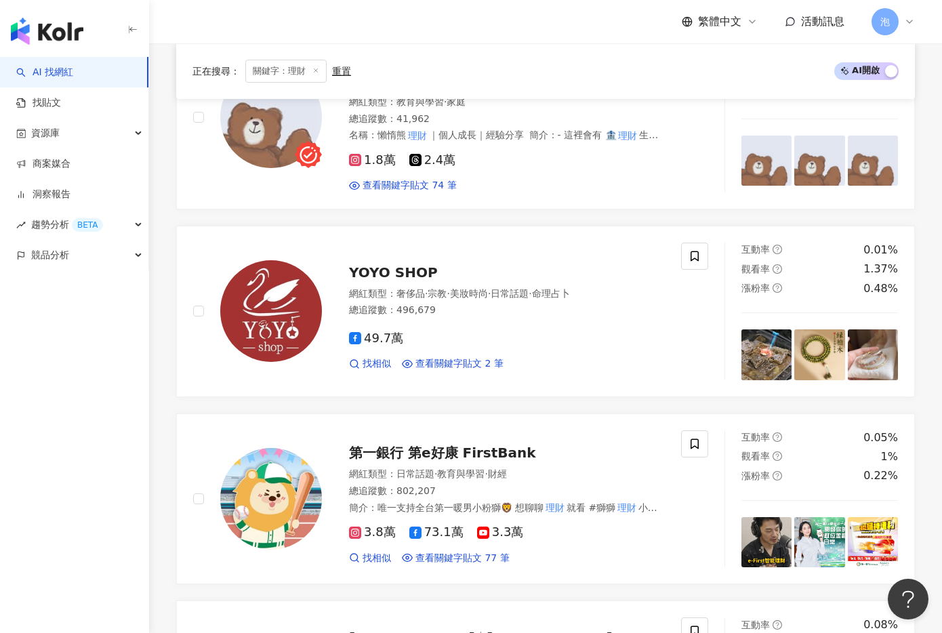
scroll to position [1259, 0]
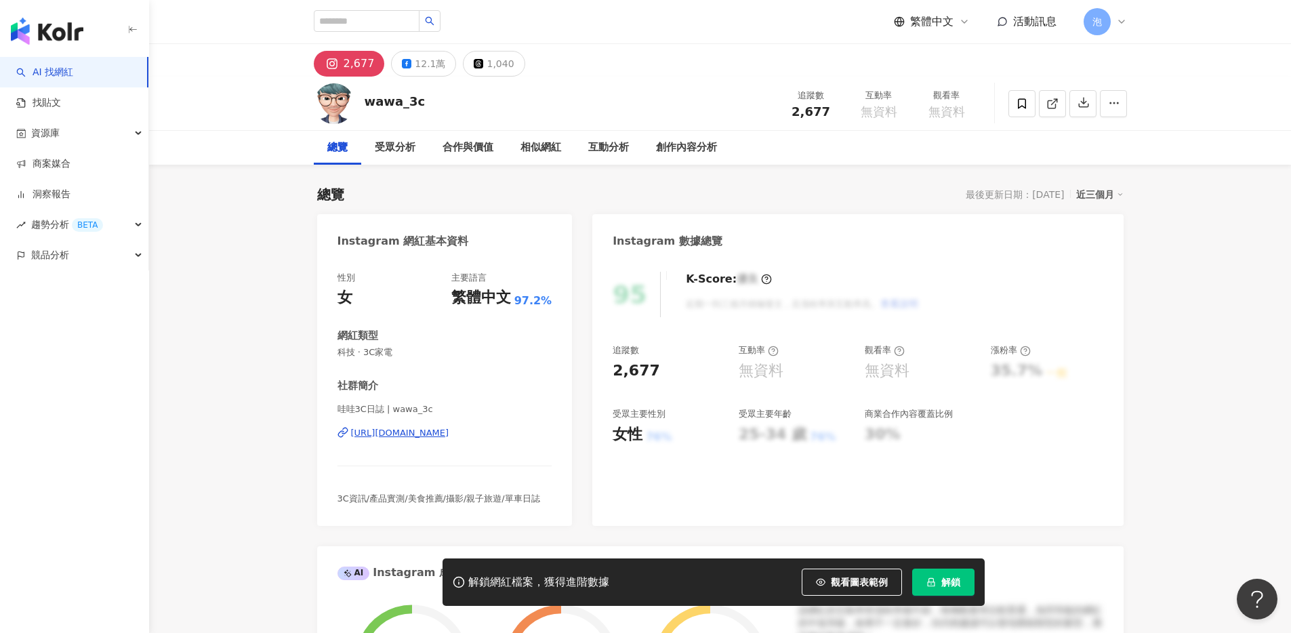
click at [449, 434] on div "https://www.instagram.com/wawa_3c/" at bounding box center [400, 433] width 98 height 12
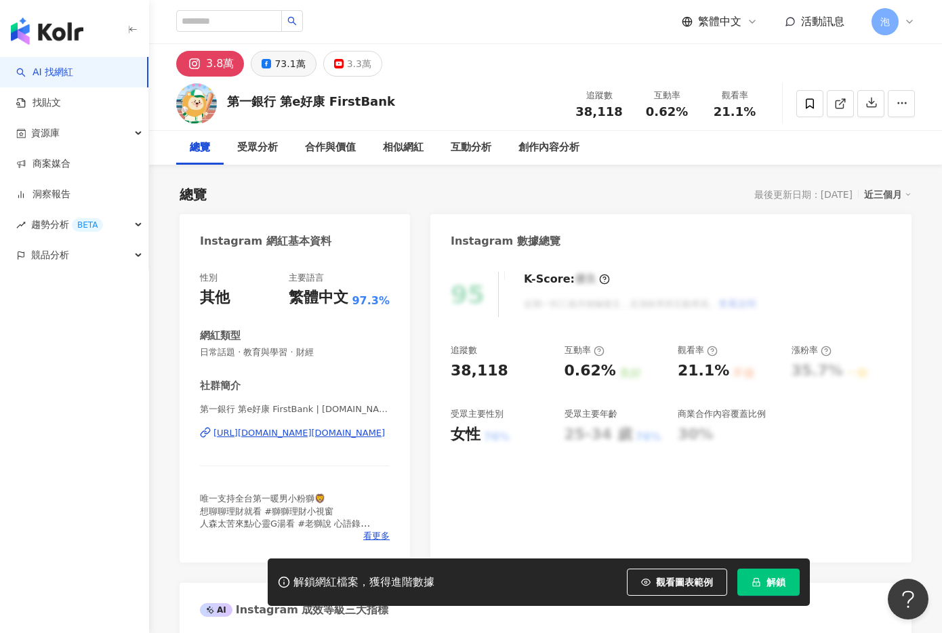
click at [290, 62] on div "73.1萬" at bounding box center [289, 63] width 30 height 19
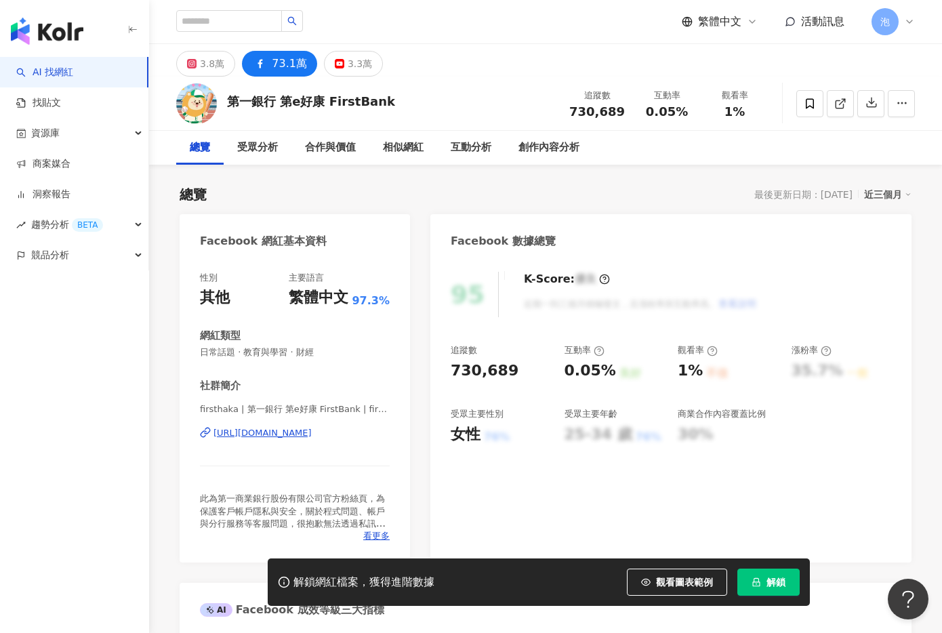
click at [312, 430] on div "https://www.facebook.com/106923742665451" at bounding box center [262, 433] width 98 height 12
